Goal: Use online tool/utility: Utilize a website feature to perform a specific function

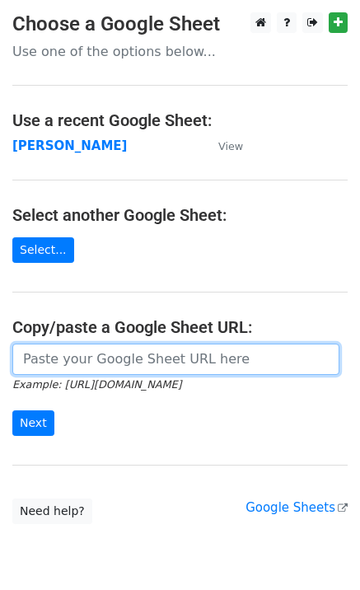
click at [66, 364] on input "url" at bounding box center [175, 359] width 327 height 31
paste input "[URL][DOMAIN_NAME]"
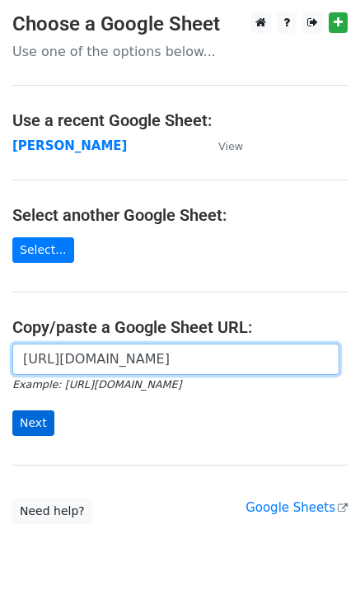
scroll to position [0, 373]
type input "[URL][DOMAIN_NAME]"
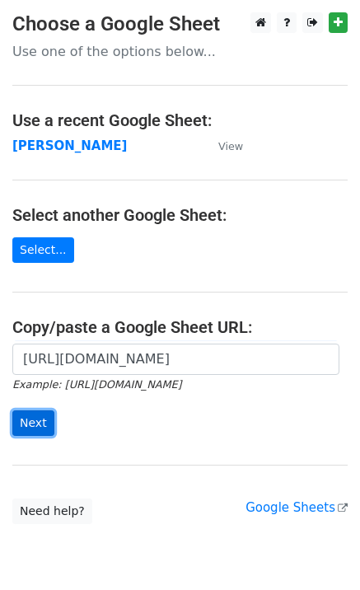
click at [37, 423] on input "Next" at bounding box center [33, 423] width 42 height 26
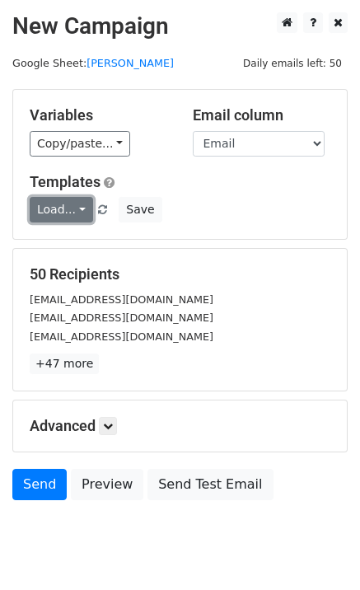
click at [63, 222] on link "Load..." at bounding box center [61, 210] width 63 height 26
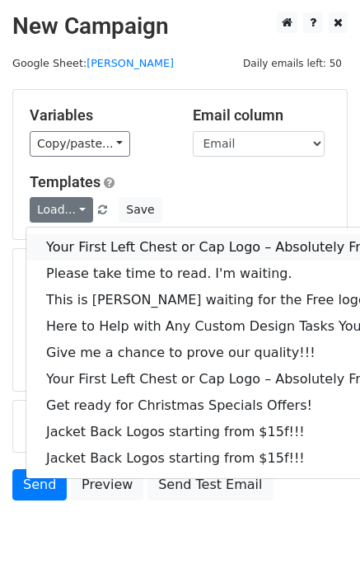
click at [82, 246] on link "Your First Left Chest or Cap Logo – Absolutely Free" at bounding box center [222, 247] width 393 height 26
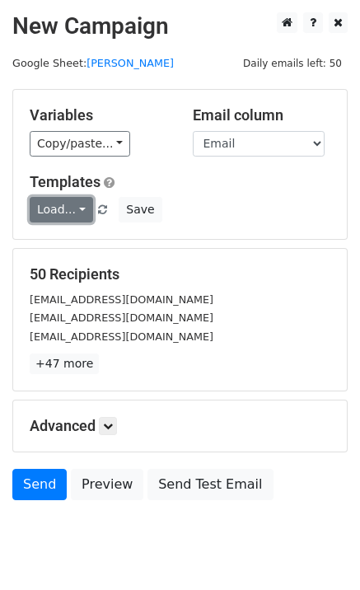
click at [58, 218] on link "Load..." at bounding box center [61, 210] width 63 height 26
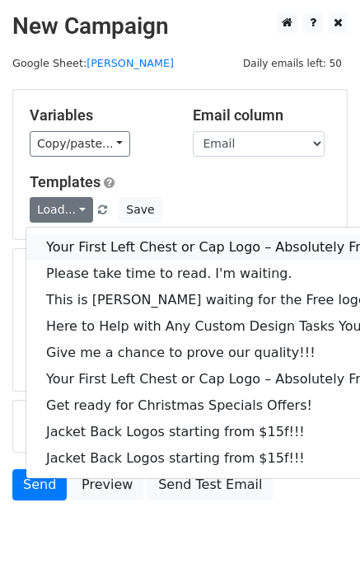
click at [74, 251] on link "Your First Left Chest or Cap Logo – Absolutely Free" at bounding box center [222, 247] width 393 height 26
